Goal: Task Accomplishment & Management: Use online tool/utility

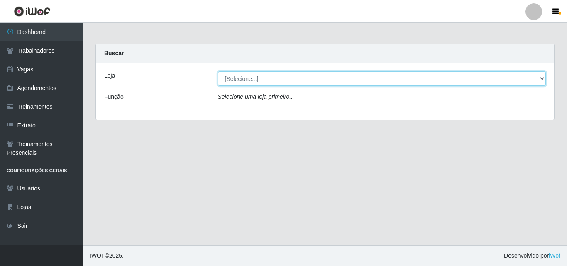
drag, startPoint x: 519, startPoint y: 77, endPoint x: 470, endPoint y: 86, distance: 50.5
click at [519, 77] on select "[Selecione...] Supermercado Barretão" at bounding box center [382, 78] width 328 height 15
select select "536"
click at [218, 71] on select "[Selecione...] Supermercado Barretão" at bounding box center [382, 78] width 328 height 15
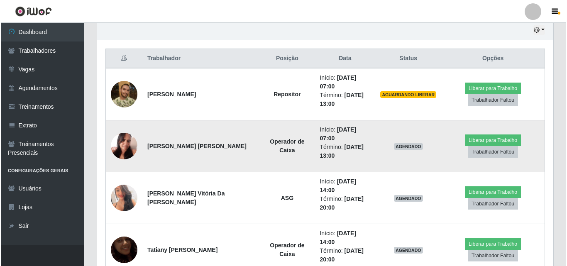
scroll to position [310, 0]
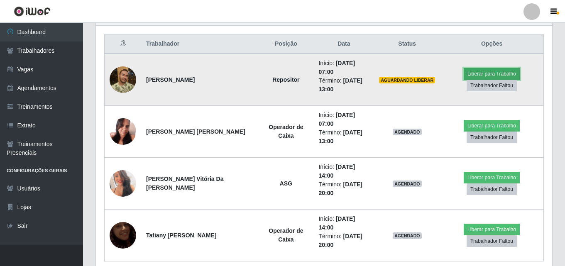
click at [496, 73] on button "Liberar para Trabalho" at bounding box center [492, 74] width 56 height 12
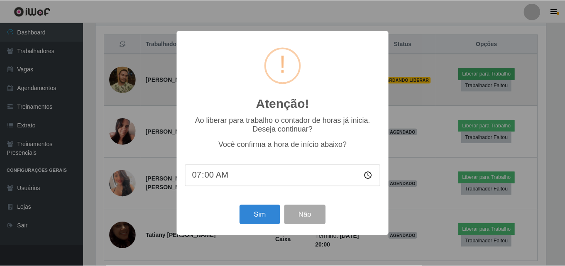
scroll to position [172, 452]
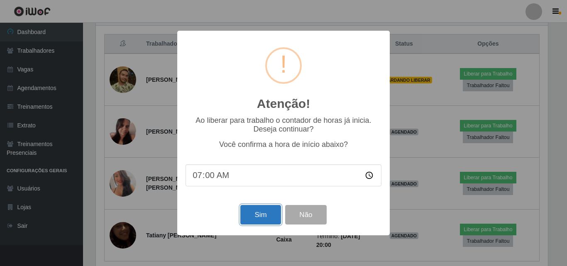
click at [267, 212] on button "Sim" at bounding box center [260, 215] width 40 height 20
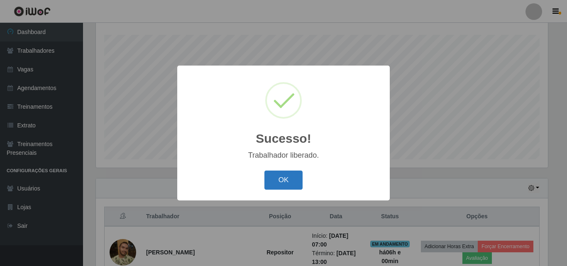
click at [284, 184] on button "OK" at bounding box center [283, 181] width 39 height 20
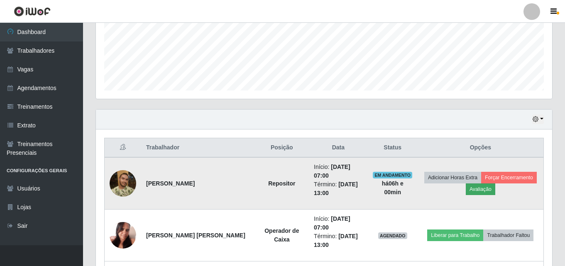
scroll to position [220, 0]
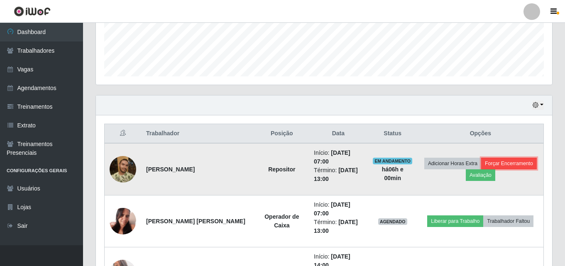
click at [509, 159] on button "Forçar Encerramento" at bounding box center [509, 164] width 56 height 12
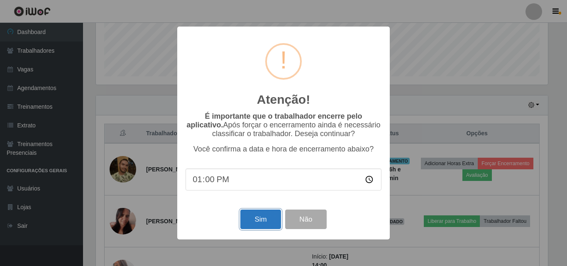
click at [269, 225] on button "Sim" at bounding box center [260, 220] width 40 height 20
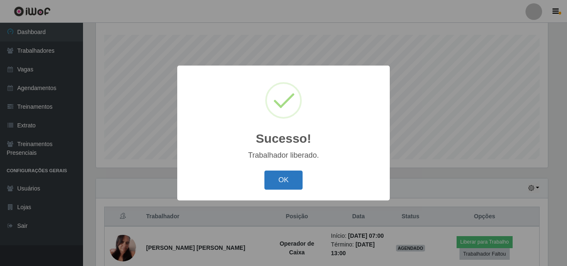
click at [291, 183] on button "OK" at bounding box center [283, 181] width 39 height 20
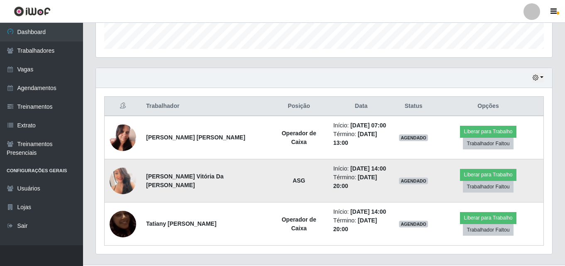
scroll to position [248, 0]
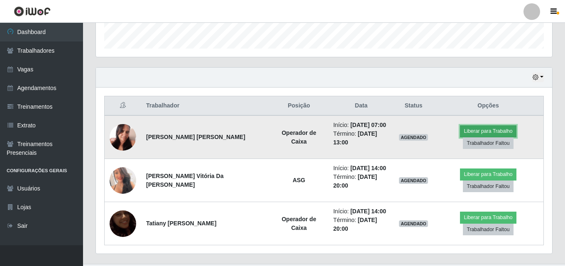
click at [467, 136] on button "Liberar para Trabalho" at bounding box center [488, 131] width 56 height 12
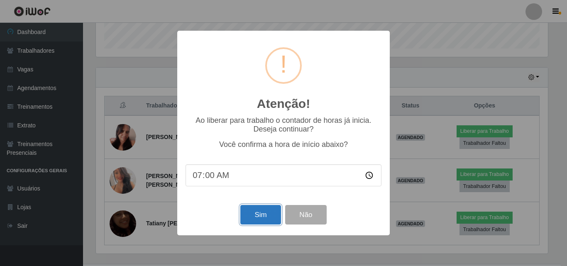
click at [259, 218] on button "Sim" at bounding box center [260, 215] width 40 height 20
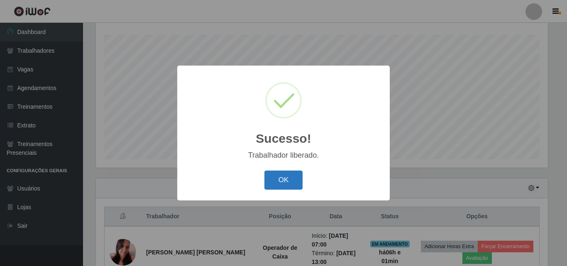
click at [291, 184] on button "OK" at bounding box center [283, 181] width 39 height 20
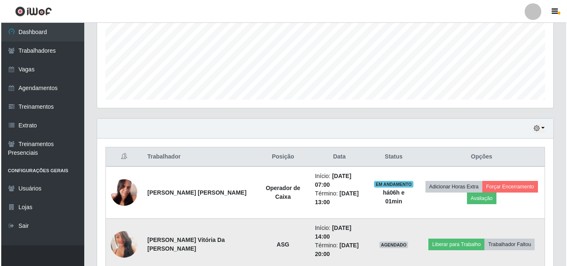
scroll to position [0, 0]
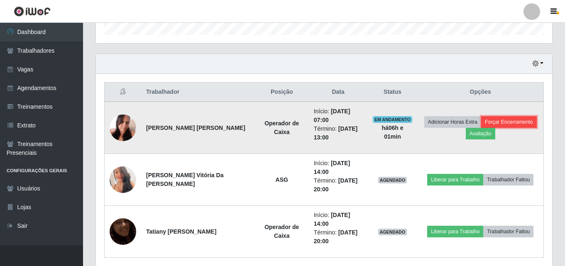
click at [505, 119] on button "Forçar Encerramento" at bounding box center [509, 122] width 56 height 12
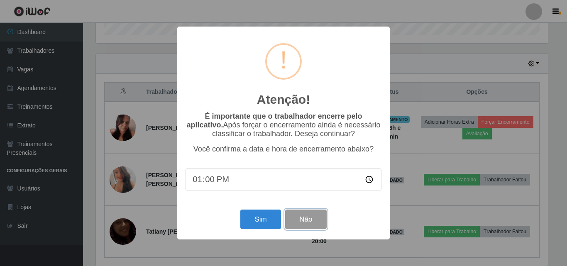
click at [301, 222] on button "Não" at bounding box center [305, 220] width 41 height 20
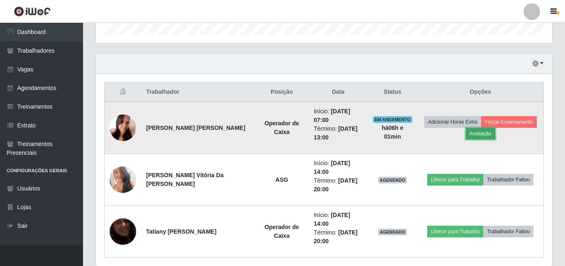
click at [478, 128] on button "Avaliação" at bounding box center [480, 134] width 29 height 12
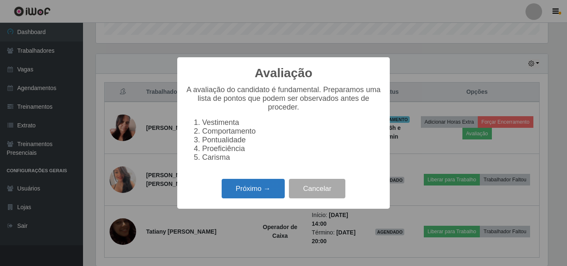
click at [267, 198] on button "Próximo →" at bounding box center [253, 189] width 63 height 20
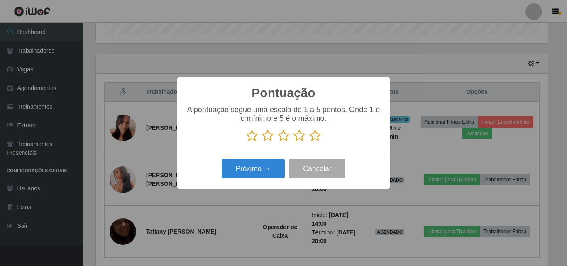
click at [314, 137] on icon at bounding box center [315, 136] width 12 height 12
click at [309, 142] on input "radio" at bounding box center [309, 142] width 0 height 0
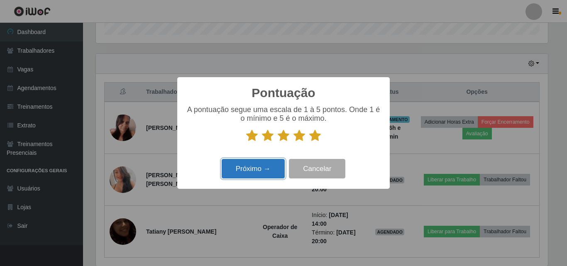
click at [274, 176] on button "Próximo →" at bounding box center [253, 169] width 63 height 20
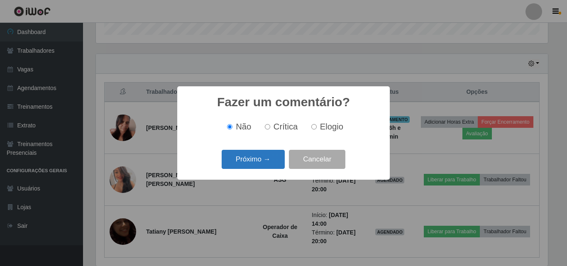
click at [274, 166] on button "Próximo →" at bounding box center [253, 160] width 63 height 20
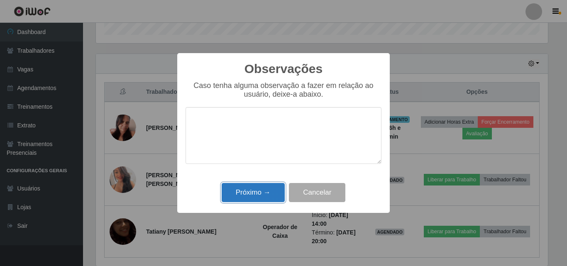
click at [274, 192] on button "Próximo →" at bounding box center [253, 193] width 63 height 20
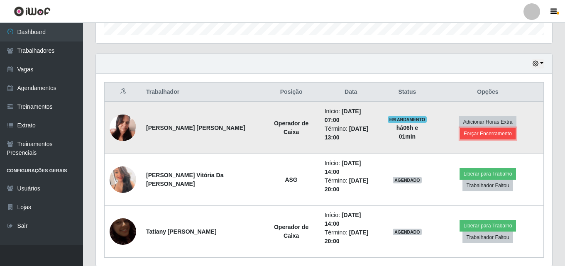
click at [496, 130] on button "Forçar Encerramento" at bounding box center [488, 134] width 56 height 12
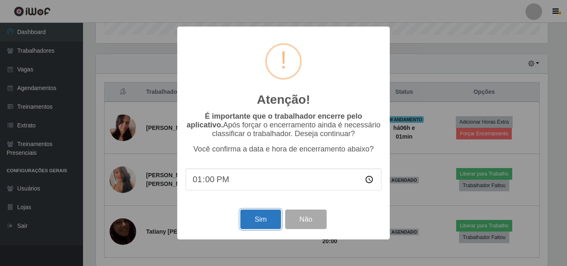
click at [258, 223] on button "Sim" at bounding box center [260, 220] width 40 height 20
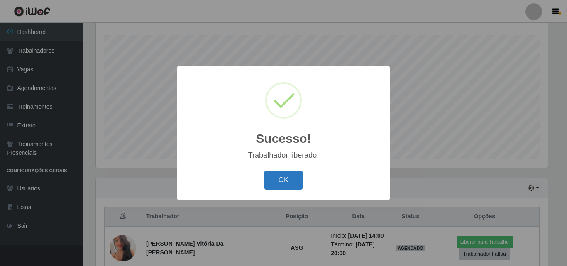
click at [286, 184] on button "OK" at bounding box center [283, 181] width 39 height 20
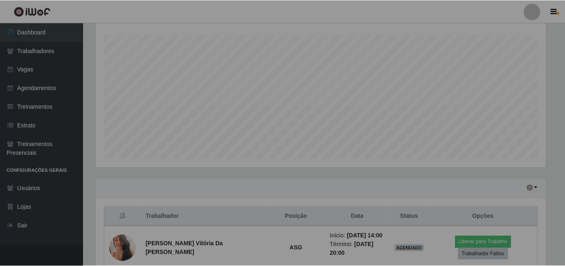
scroll to position [172, 456]
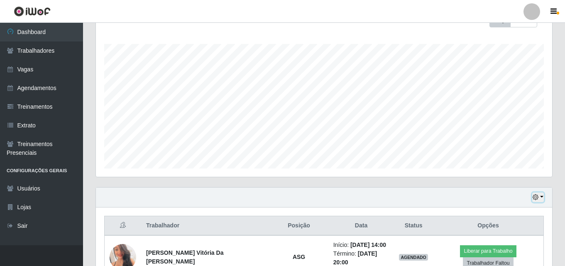
click at [536, 199] on icon "button" at bounding box center [536, 197] width 6 height 6
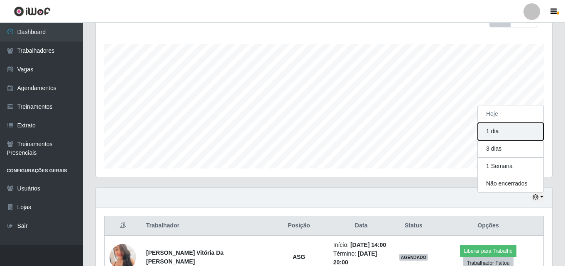
click at [507, 133] on button "1 dia" at bounding box center [511, 131] width 66 height 17
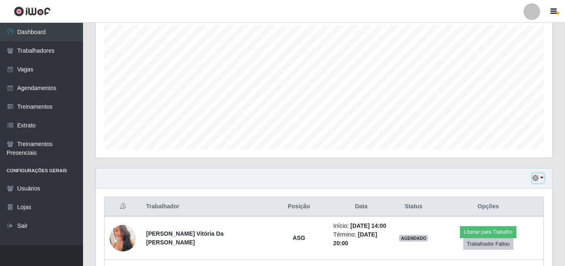
click at [533, 181] on icon "button" at bounding box center [536, 178] width 6 height 6
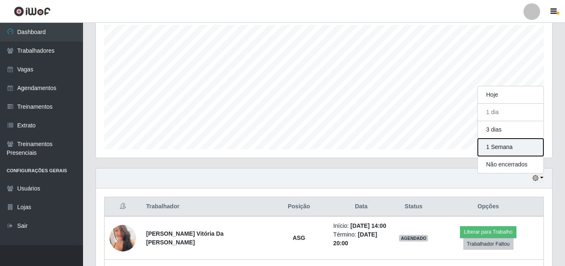
click at [499, 145] on button "1 Semana" at bounding box center [511, 147] width 66 height 17
